Goal: Task Accomplishment & Management: Use online tool/utility

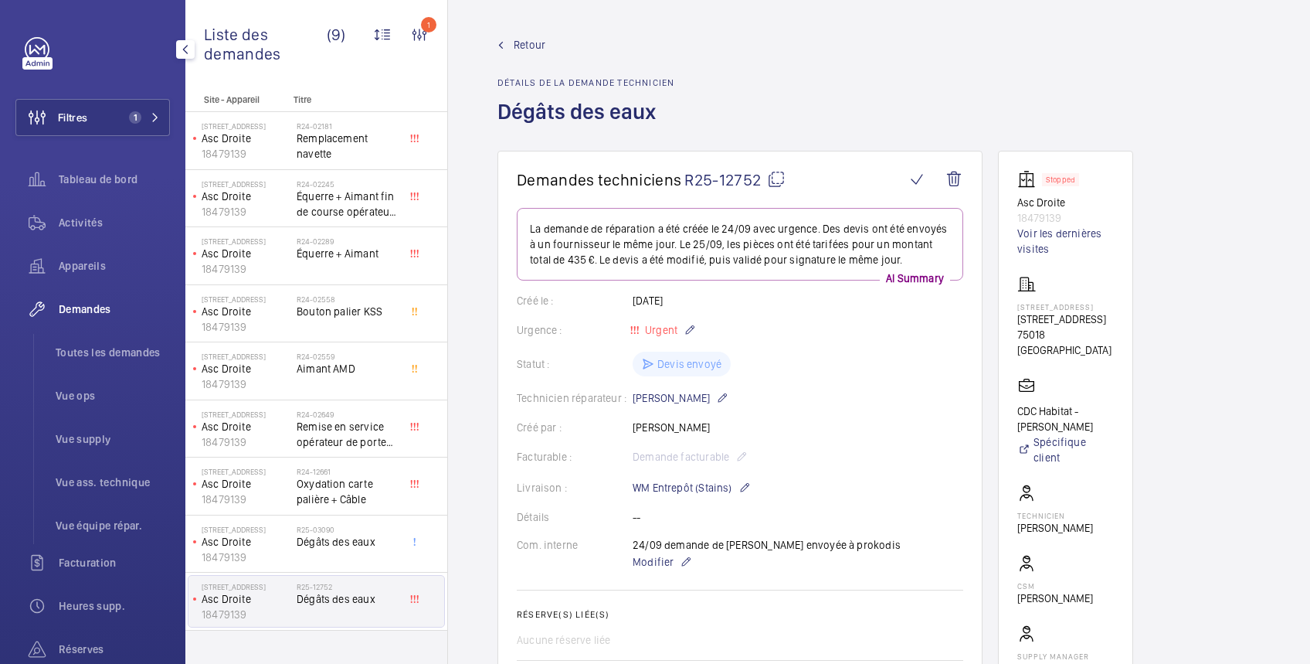
scroll to position [274, 0]
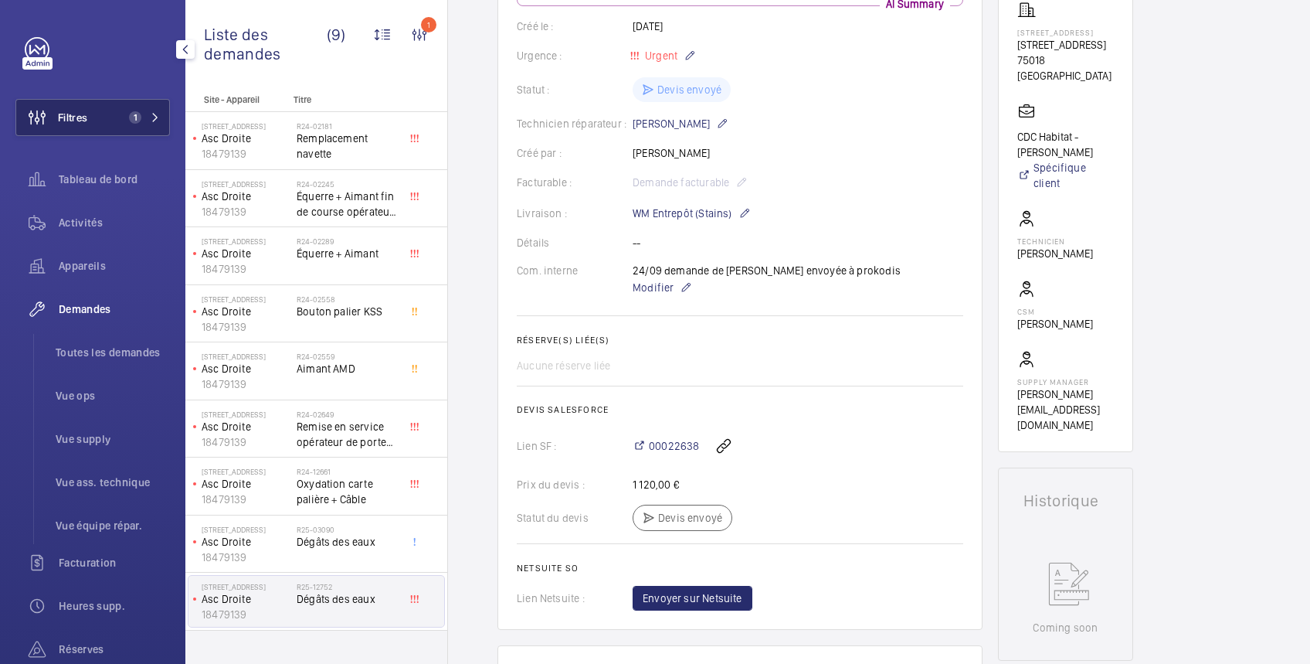
click at [105, 116] on button "Filtres 1" at bounding box center [92, 117] width 154 height 37
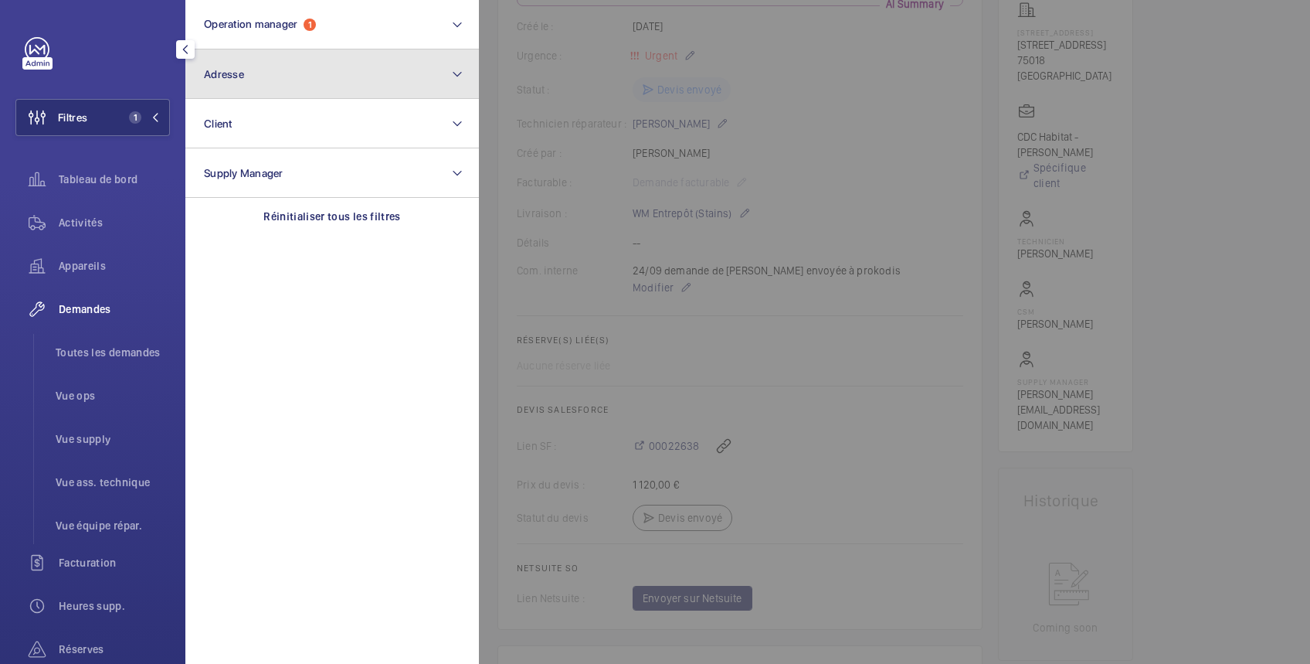
click at [258, 82] on button "Adresse" at bounding box center [332, 73] width 294 height 49
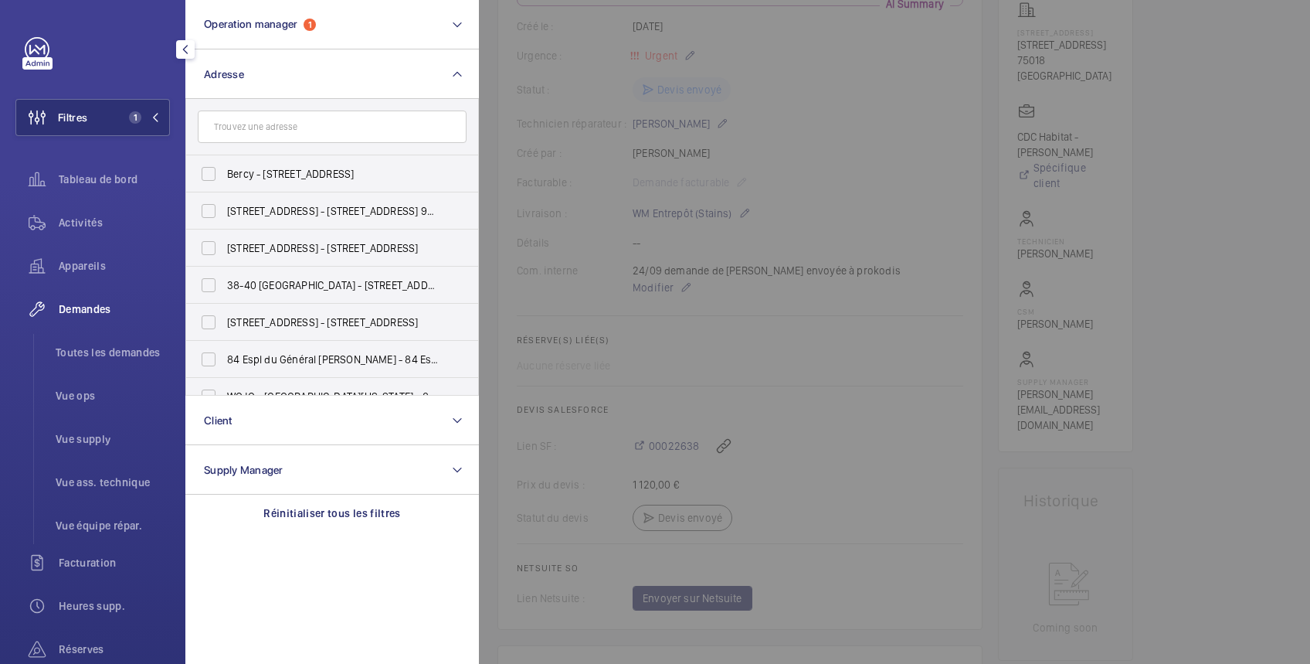
click at [267, 119] on input "text" at bounding box center [332, 126] width 269 height 32
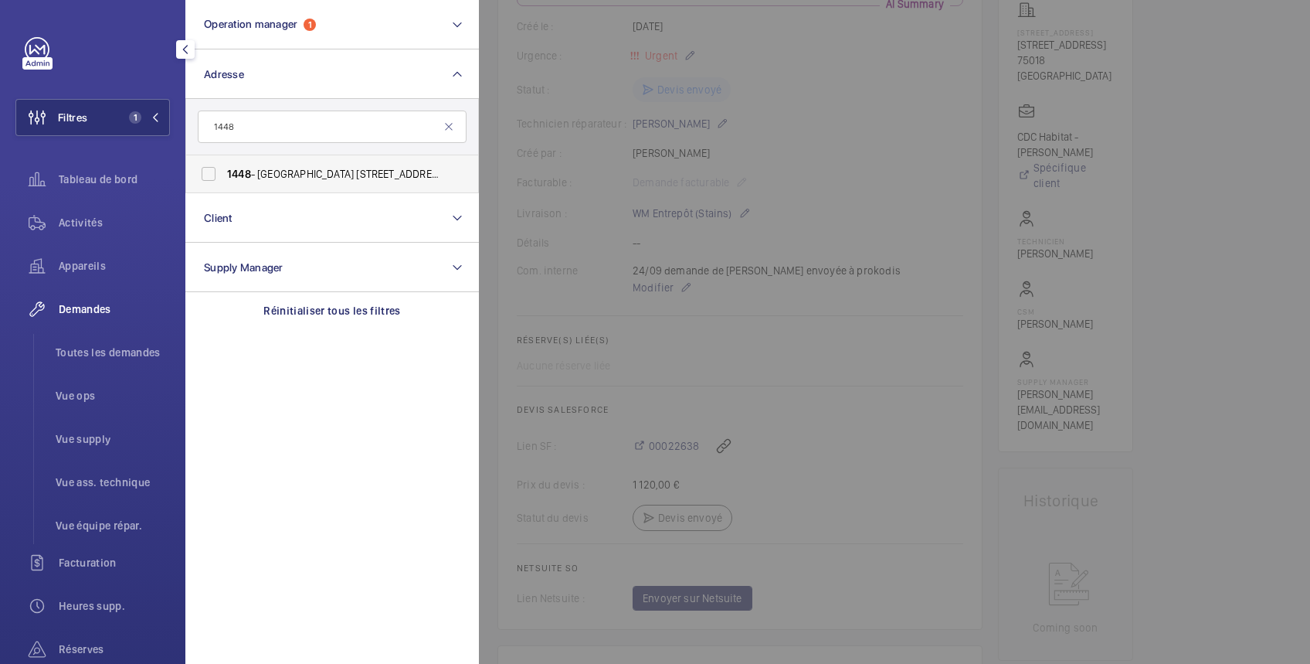
type input "1448"
click at [271, 168] on span "1448 - [GEOGRAPHIC_DATA] [STREET_ADDRESS][PERSON_NAME]" at bounding box center [333, 173] width 212 height 15
click at [224, 168] on input "1448 - [GEOGRAPHIC_DATA] [STREET_ADDRESS][PERSON_NAME]" at bounding box center [208, 173] width 31 height 31
checkbox input "true"
click at [85, 224] on span "Activités" at bounding box center [114, 222] width 111 height 15
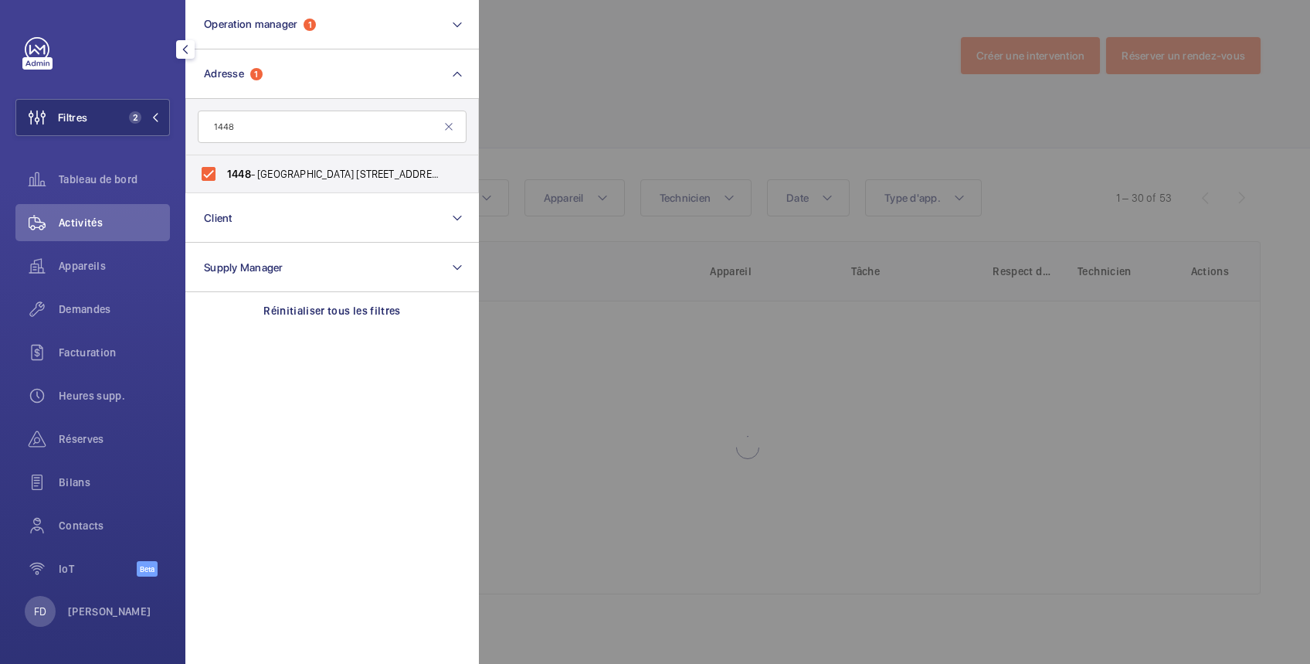
click at [609, 36] on div at bounding box center [1134, 332] width 1310 height 664
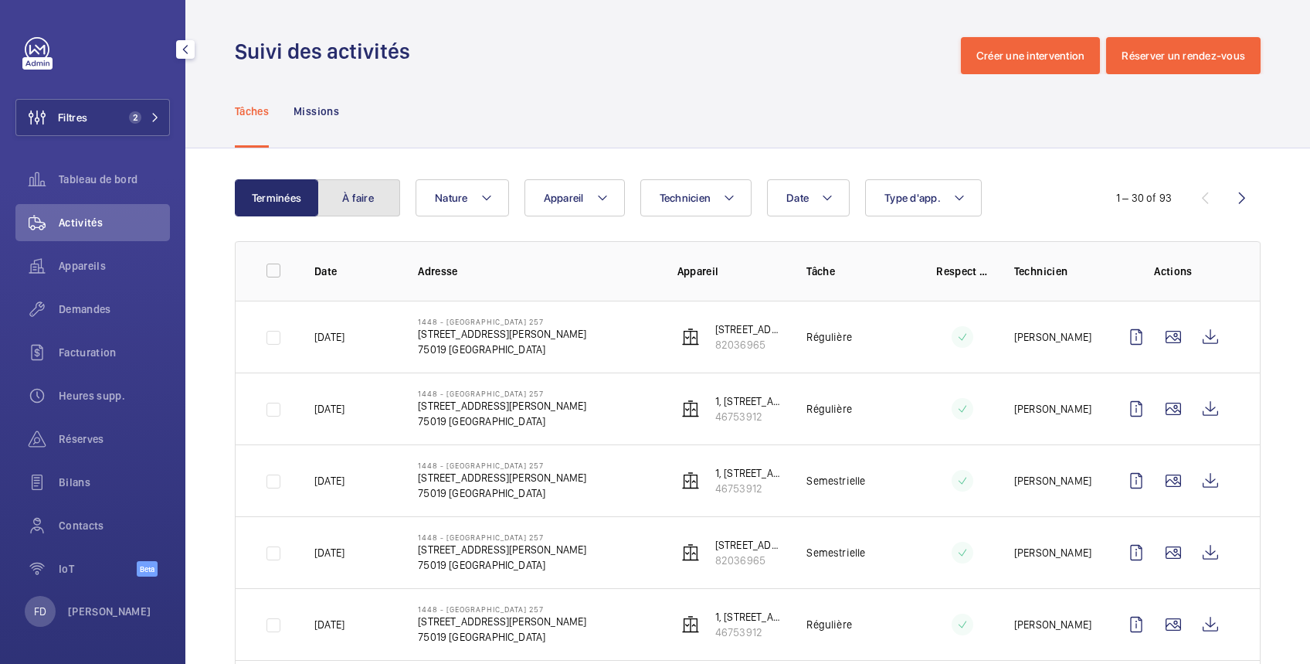
click at [358, 190] on button "À faire" at bounding box center [358, 197] width 83 height 37
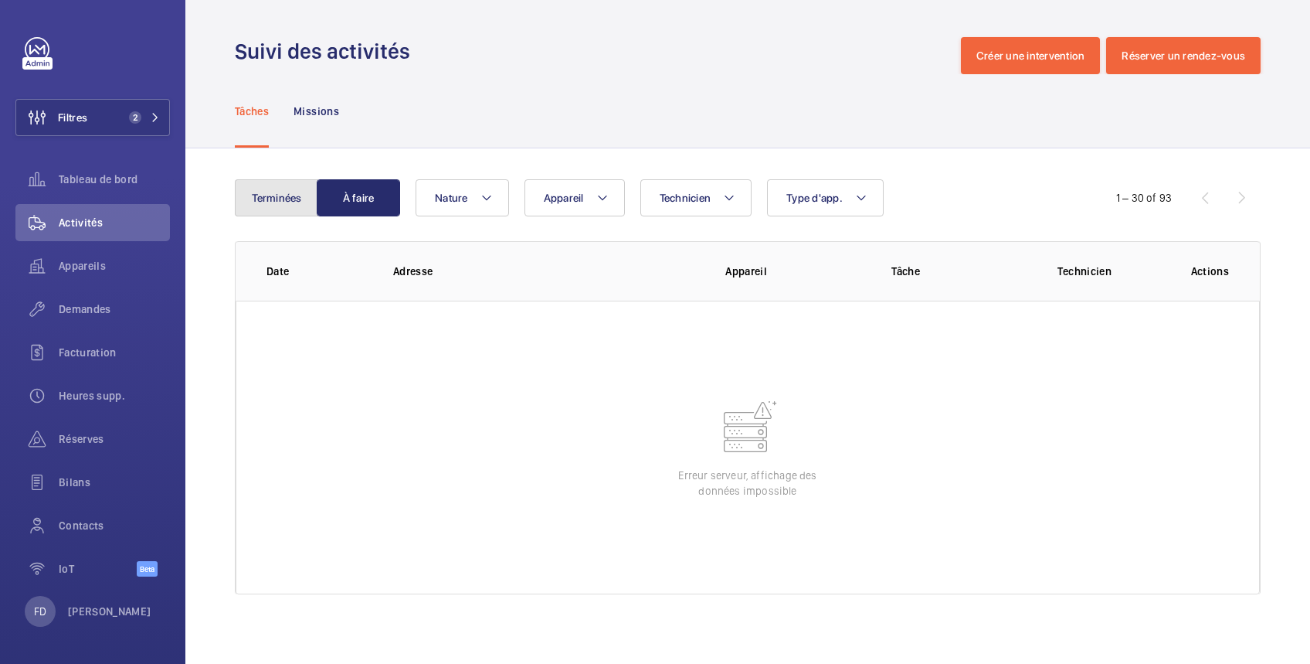
click at [281, 200] on button "Terminées" at bounding box center [276, 197] width 83 height 37
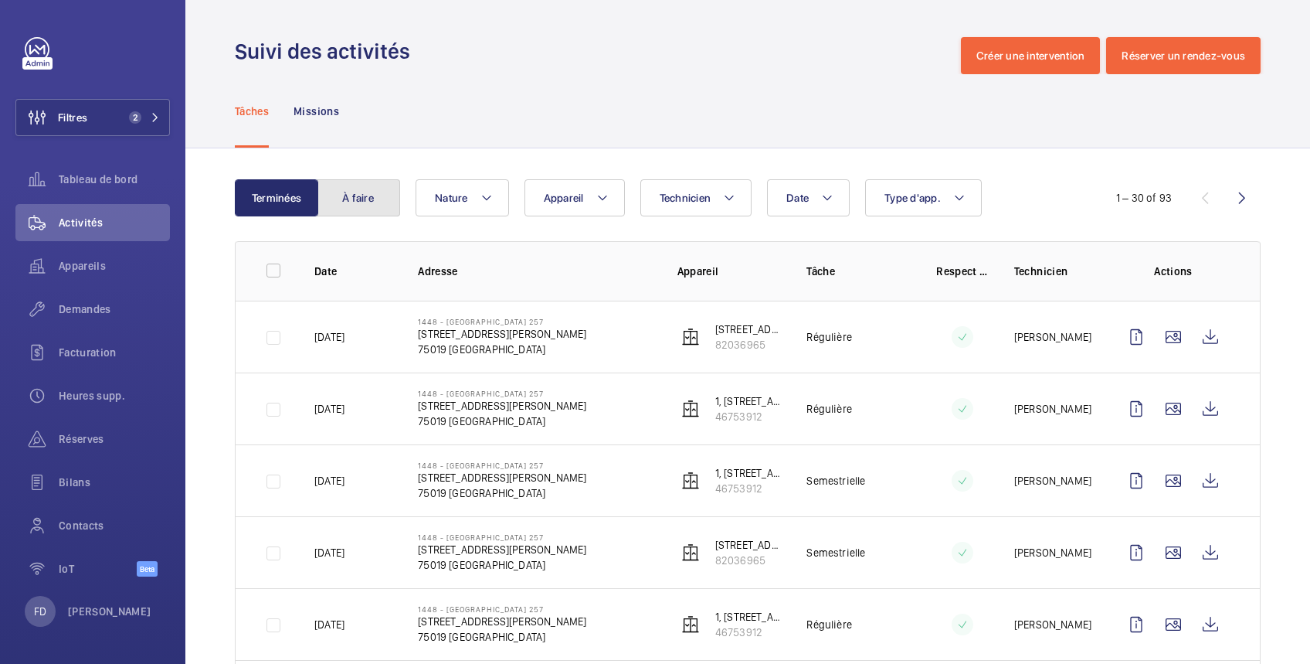
click at [366, 192] on button "À faire" at bounding box center [358, 197] width 83 height 37
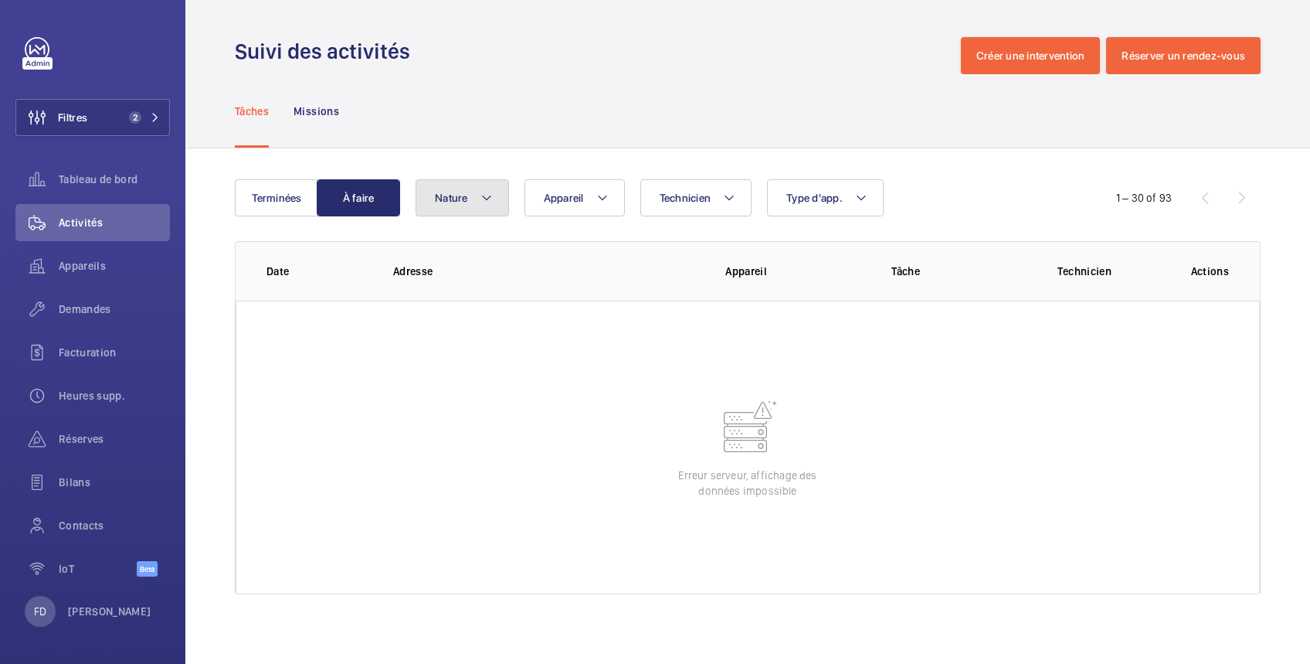
click at [455, 192] on span "Nature" at bounding box center [451, 198] width 33 height 12
